Goal: Information Seeking & Learning: Check status

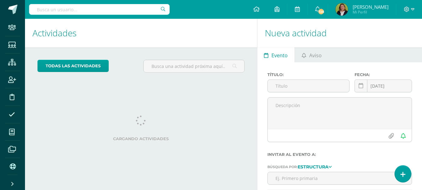
click at [102, 11] on input "text" at bounding box center [99, 9] width 141 height 11
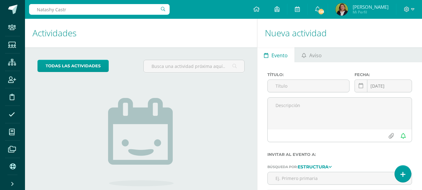
type input "[PERSON_NAME]"
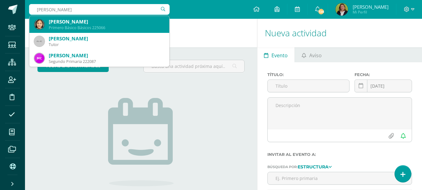
click at [83, 25] on div "Primero Básico Básicos 225066" at bounding box center [107, 27] width 116 height 5
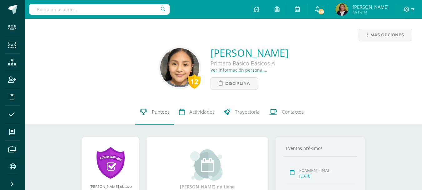
click at [162, 113] on span "Punteos" at bounding box center [161, 111] width 18 height 7
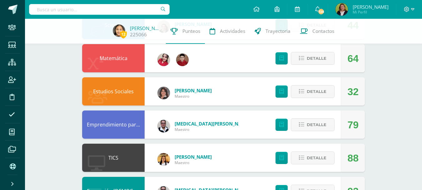
scroll to position [187, 0]
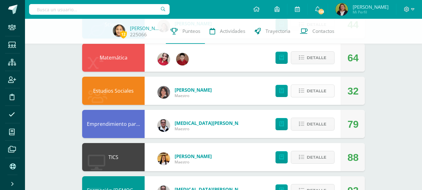
click at [303, 91] on icon at bounding box center [301, 90] width 5 height 5
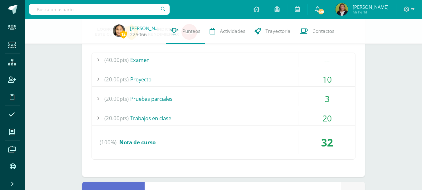
scroll to position [281, 0]
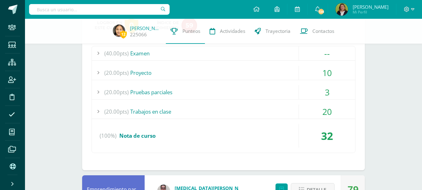
click at [220, 117] on div "(20.00pts) Trabajos en clase" at bounding box center [223, 111] width 263 height 14
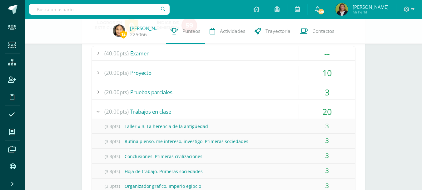
click at [180, 91] on div "(20.00pts) Pruebas parciales" at bounding box center [223, 92] width 263 height 14
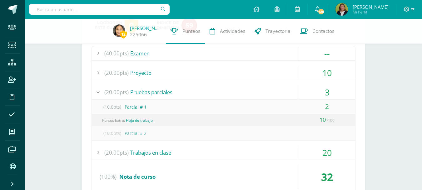
click at [263, 94] on div "(20.00pts) Pruebas parciales" at bounding box center [223, 92] width 263 height 14
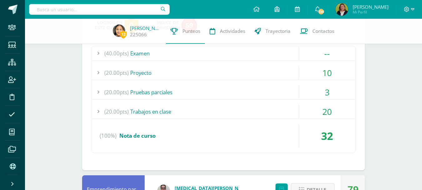
click at [264, 72] on div "(20.00pts) Proyecto" at bounding box center [223, 73] width 263 height 14
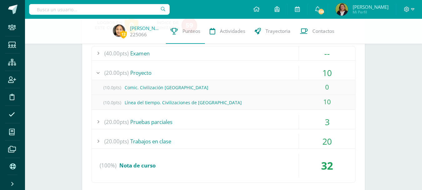
click at [110, 8] on input "text" at bounding box center [99, 9] width 141 height 11
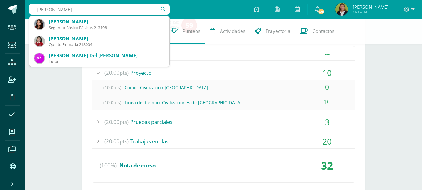
type input "Pamela Girp"
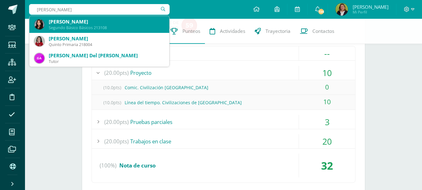
click at [103, 21] on div "[PERSON_NAME]" at bounding box center [107, 21] width 116 height 7
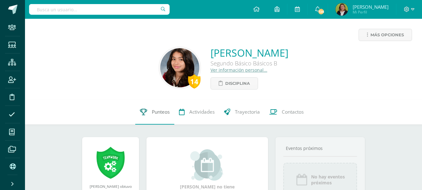
click at [159, 115] on span "Punteos" at bounding box center [161, 111] width 18 height 7
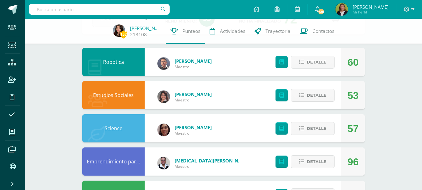
scroll to position [62, 0]
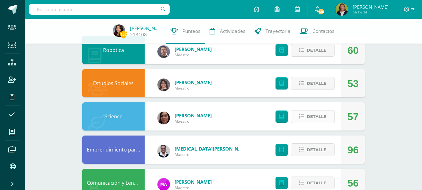
click at [299, 116] on button "Detalle" at bounding box center [313, 116] width 44 height 13
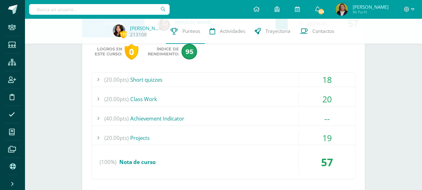
scroll to position [156, 0]
